Goal: Information Seeking & Learning: Learn about a topic

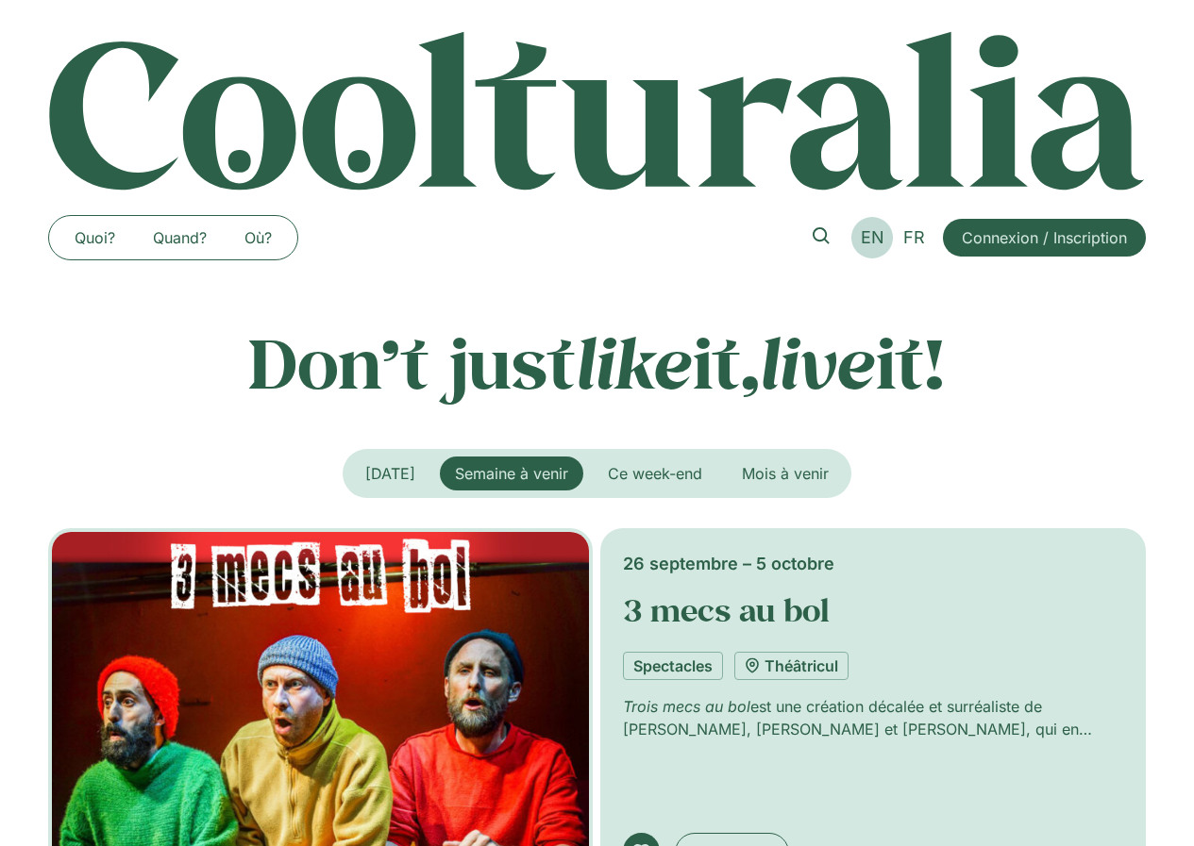
click at [876, 240] on span "EN" at bounding box center [873, 237] width 24 height 20
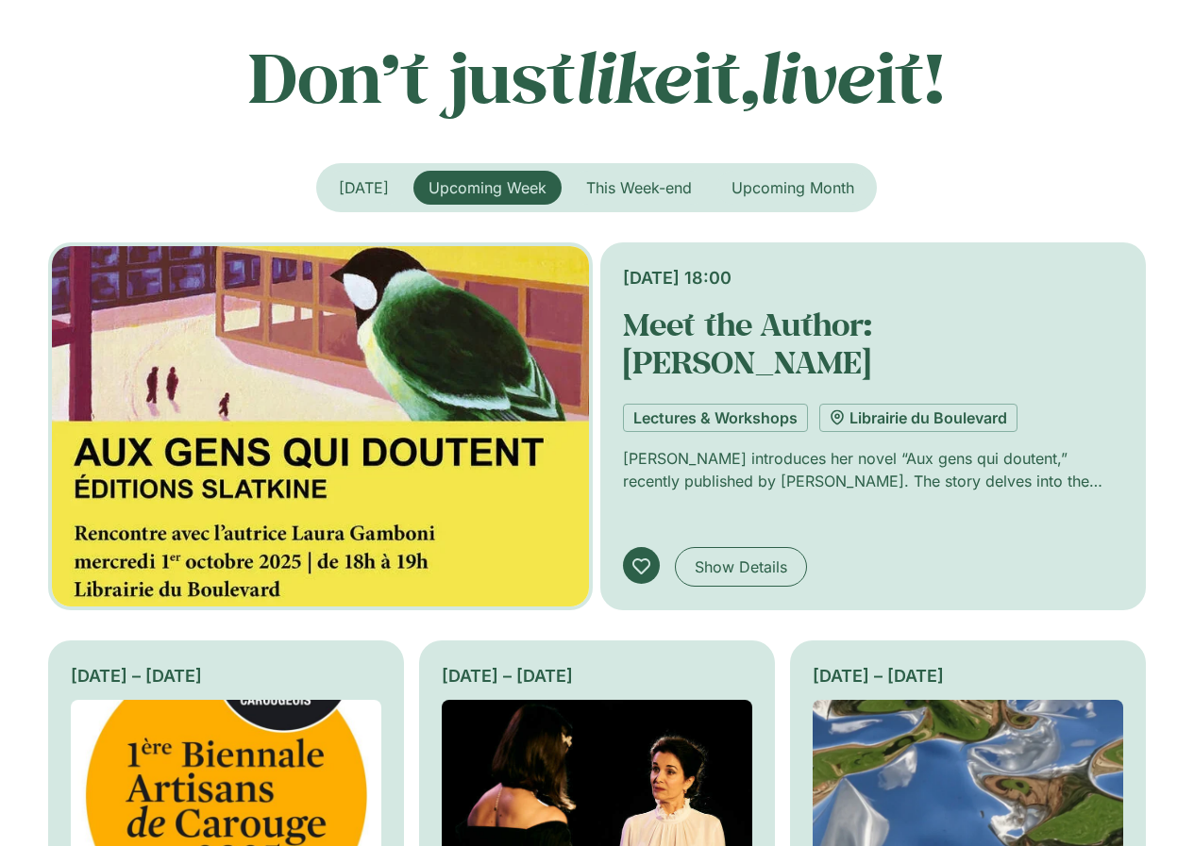
scroll to position [94, 0]
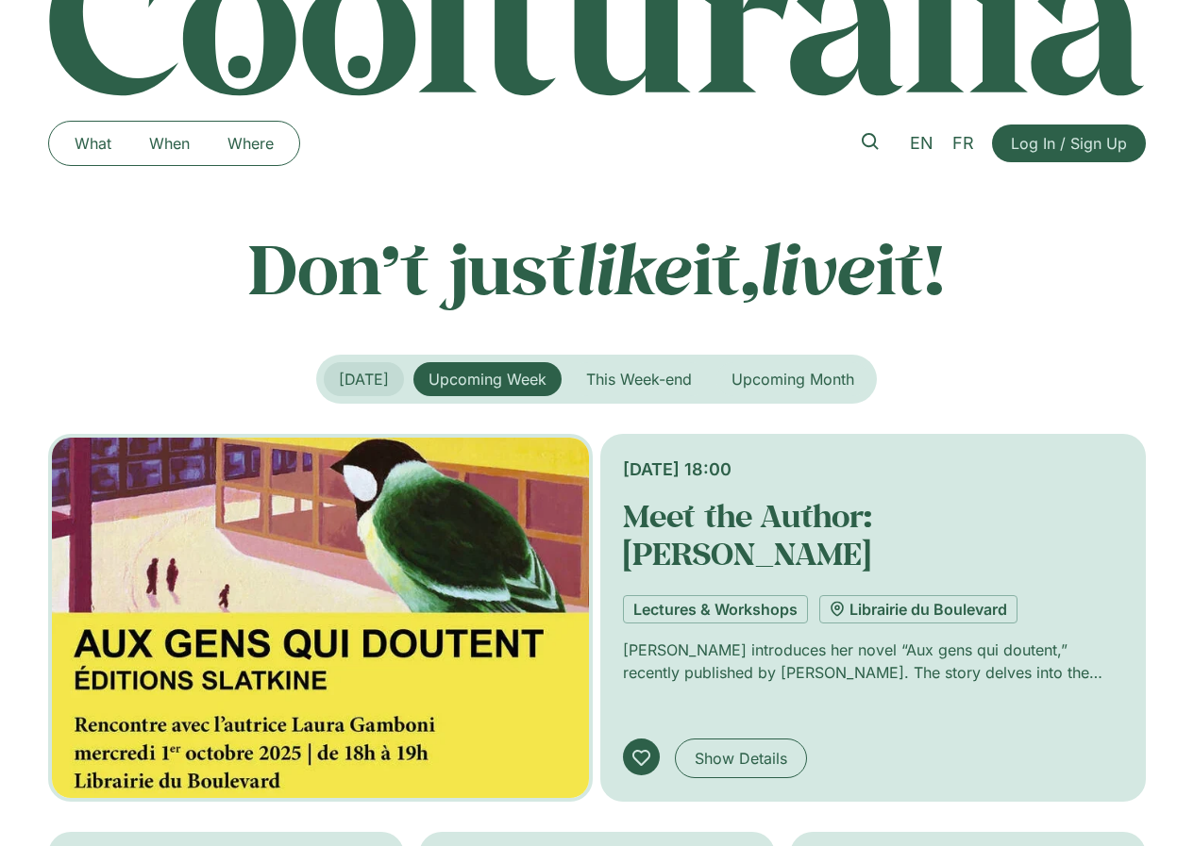
click at [356, 384] on span "Today" at bounding box center [364, 379] width 50 height 19
click at [356, 383] on span "Today" at bounding box center [364, 379] width 50 height 19
click at [92, 147] on link "What" at bounding box center [93, 143] width 75 height 30
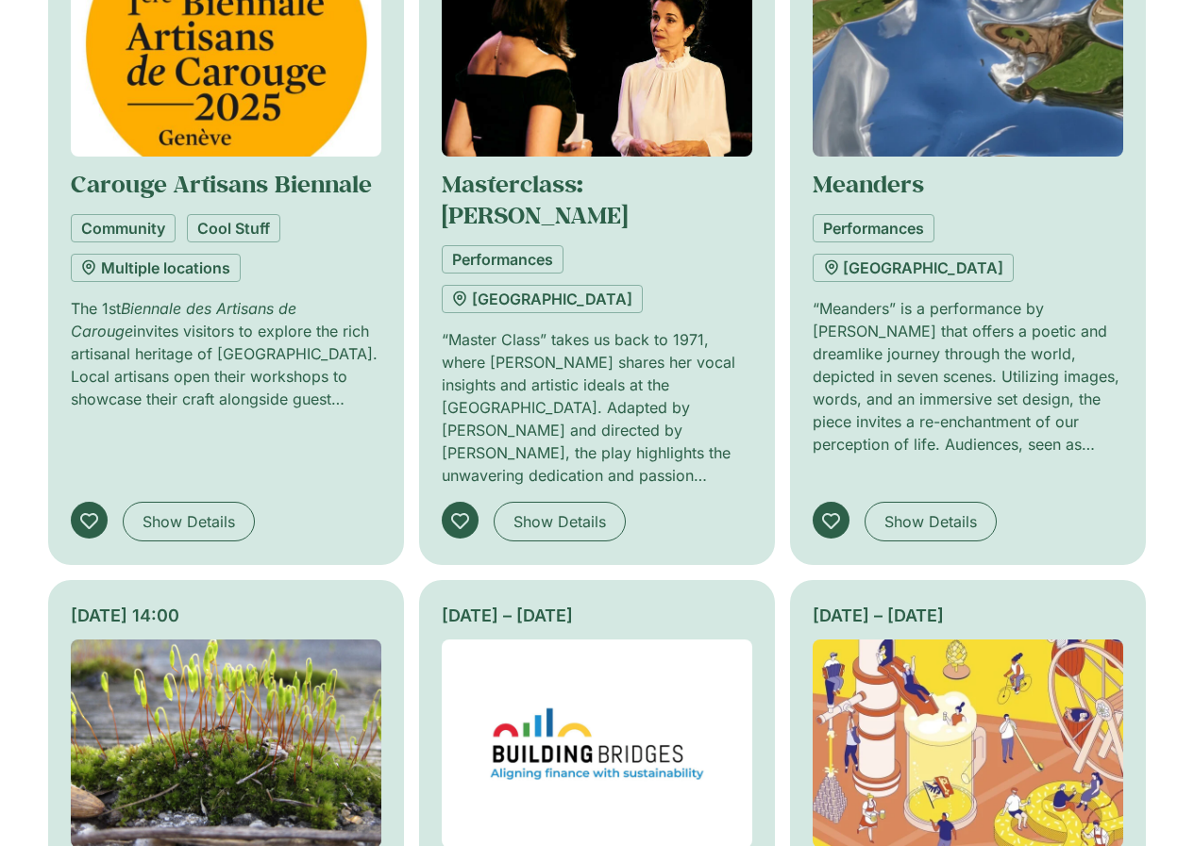
scroll to position [1793, 0]
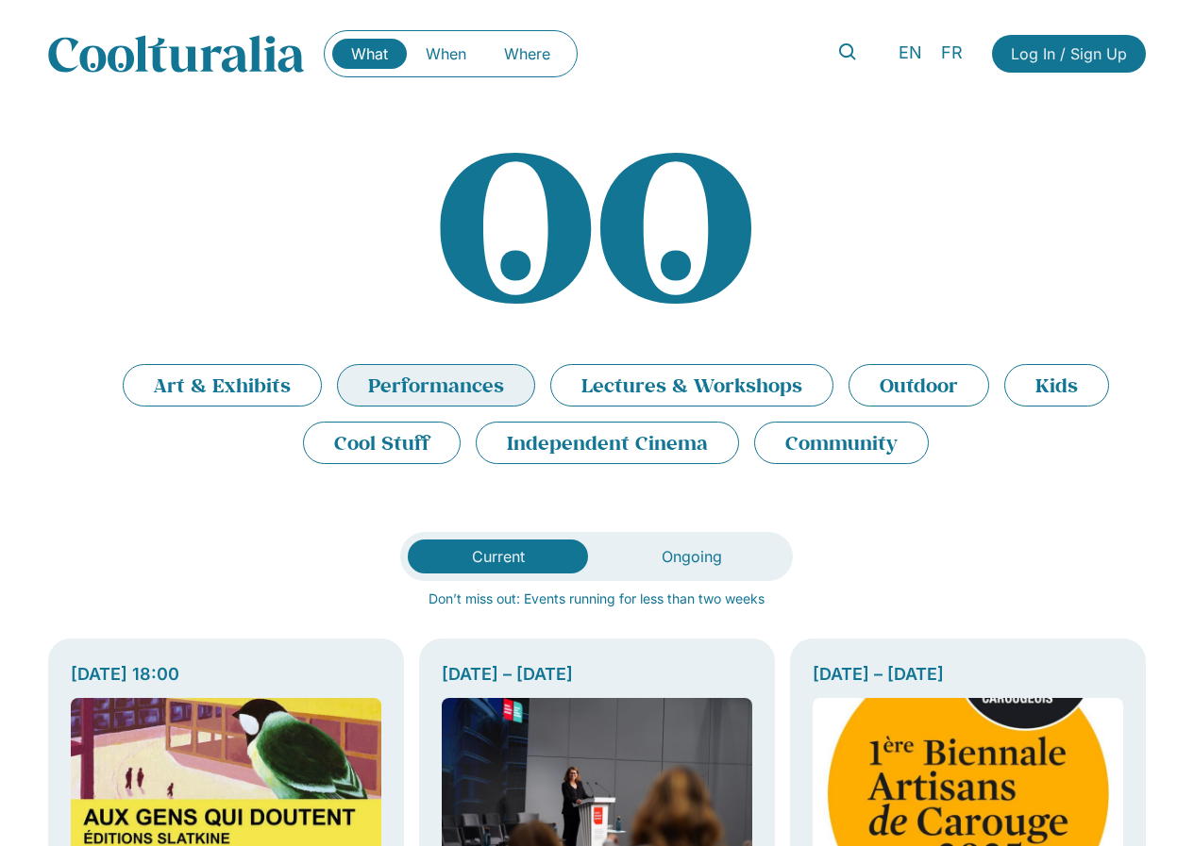
click at [400, 396] on li "Performances" at bounding box center [436, 385] width 198 height 42
